Goal: Transaction & Acquisition: Obtain resource

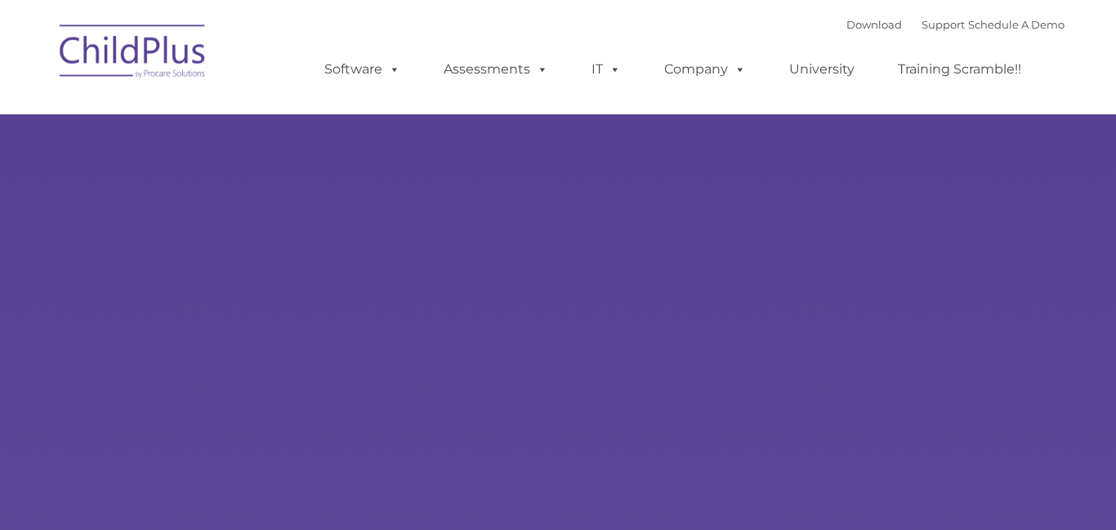
type input ""
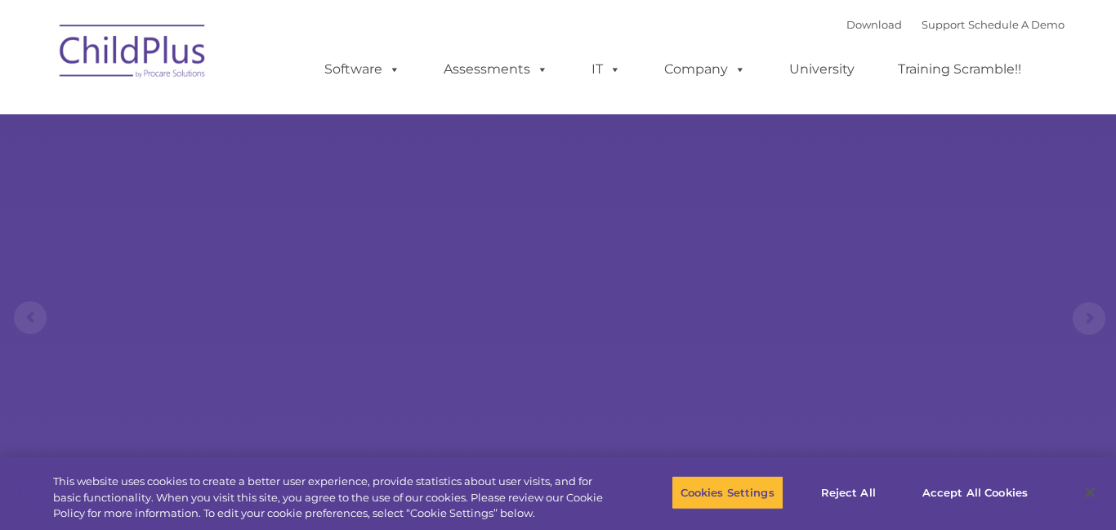
select select "MEDIUM"
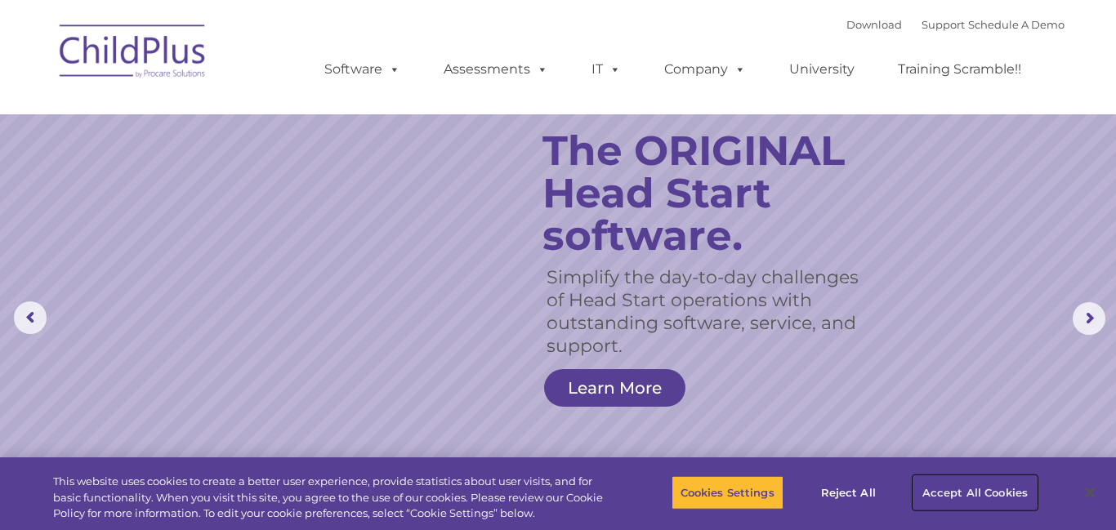
click at [945, 493] on button "Accept All Cookies" at bounding box center [974, 492] width 123 height 34
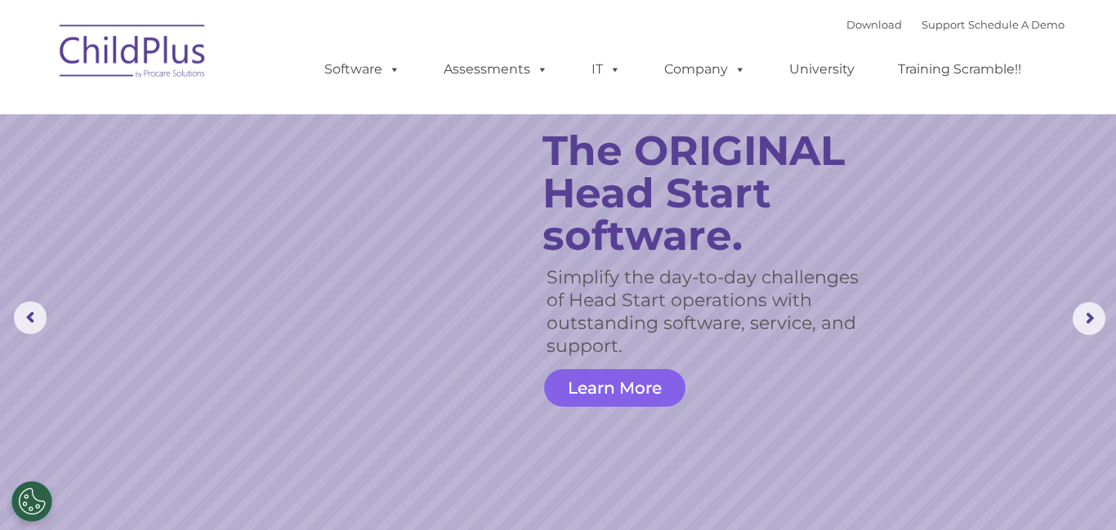
click at [561, 393] on link "Learn More" at bounding box center [614, 388] width 141 height 38
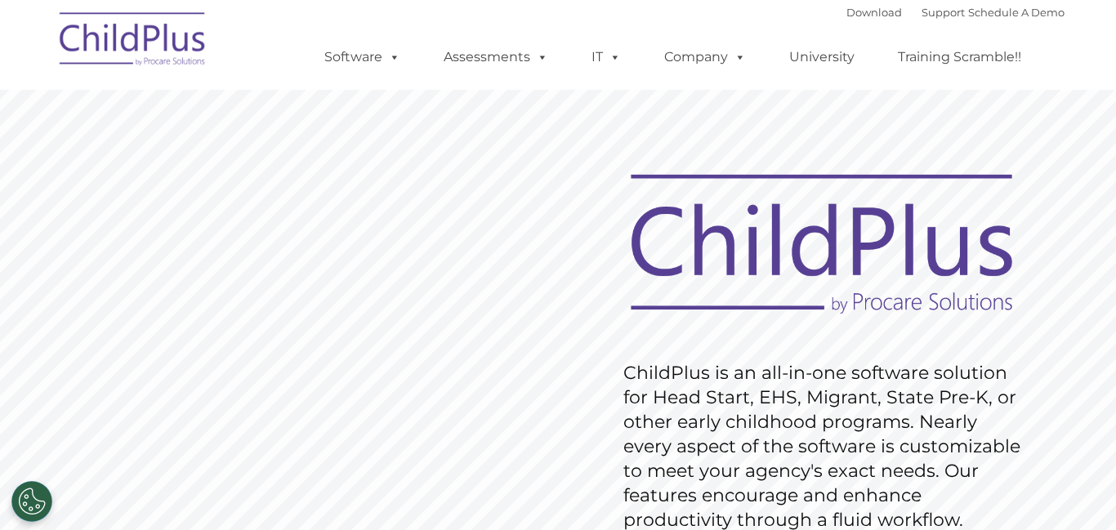
click at [578, 197] on rs-slide "Request Pricing ChildPlus is an all-in-one software solution for Head Start, EH…" at bounding box center [558, 424] width 1116 height 735
click at [846, 10] on link "Download" at bounding box center [874, 12] width 56 height 13
